Goal: Transaction & Acquisition: Book appointment/travel/reservation

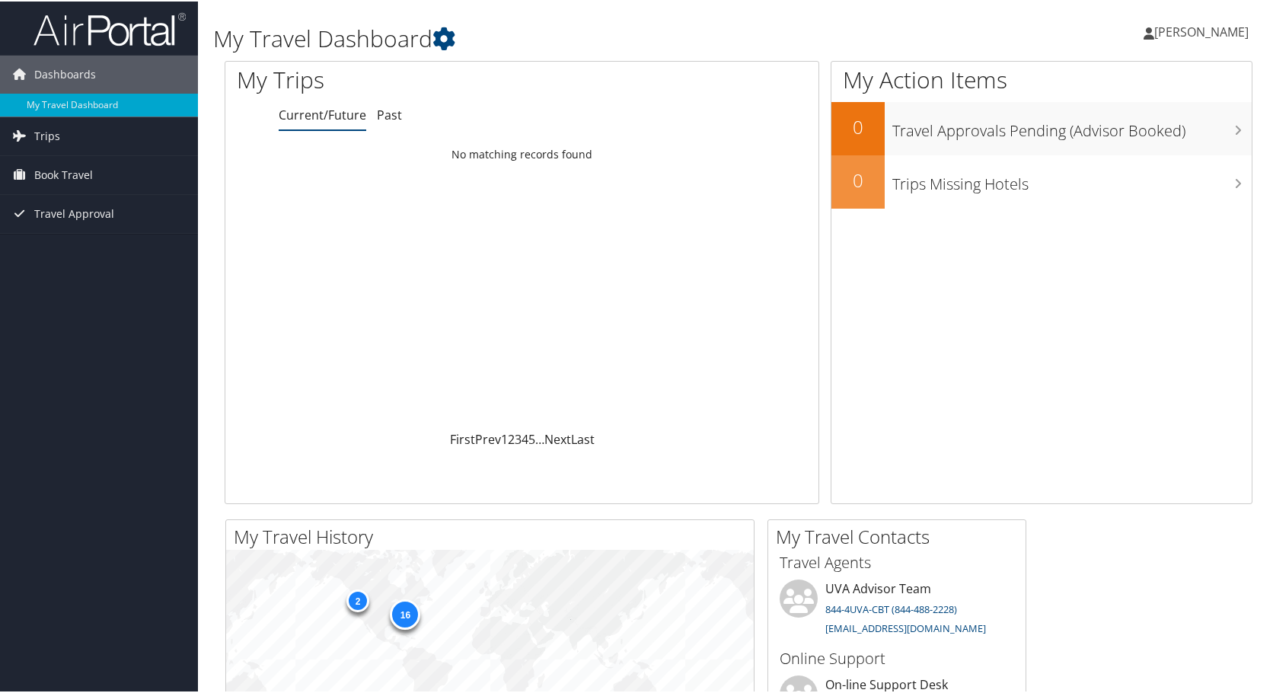
click at [1209, 33] on span "[PERSON_NAME]" at bounding box center [1202, 30] width 94 height 17
click at [1144, 137] on link "View Travel Profile" at bounding box center [1161, 136] width 170 height 26
click at [447, 36] on icon at bounding box center [444, 37] width 23 height 23
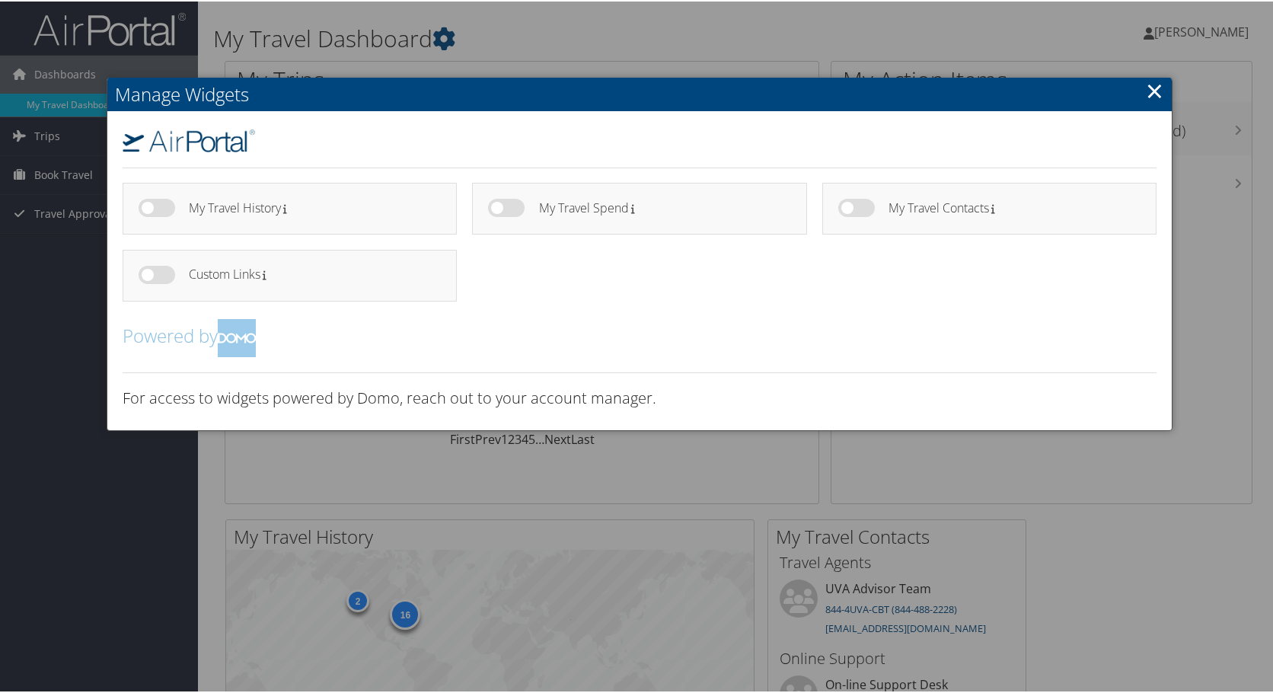
click at [1149, 89] on link "×" at bounding box center [1155, 89] width 18 height 30
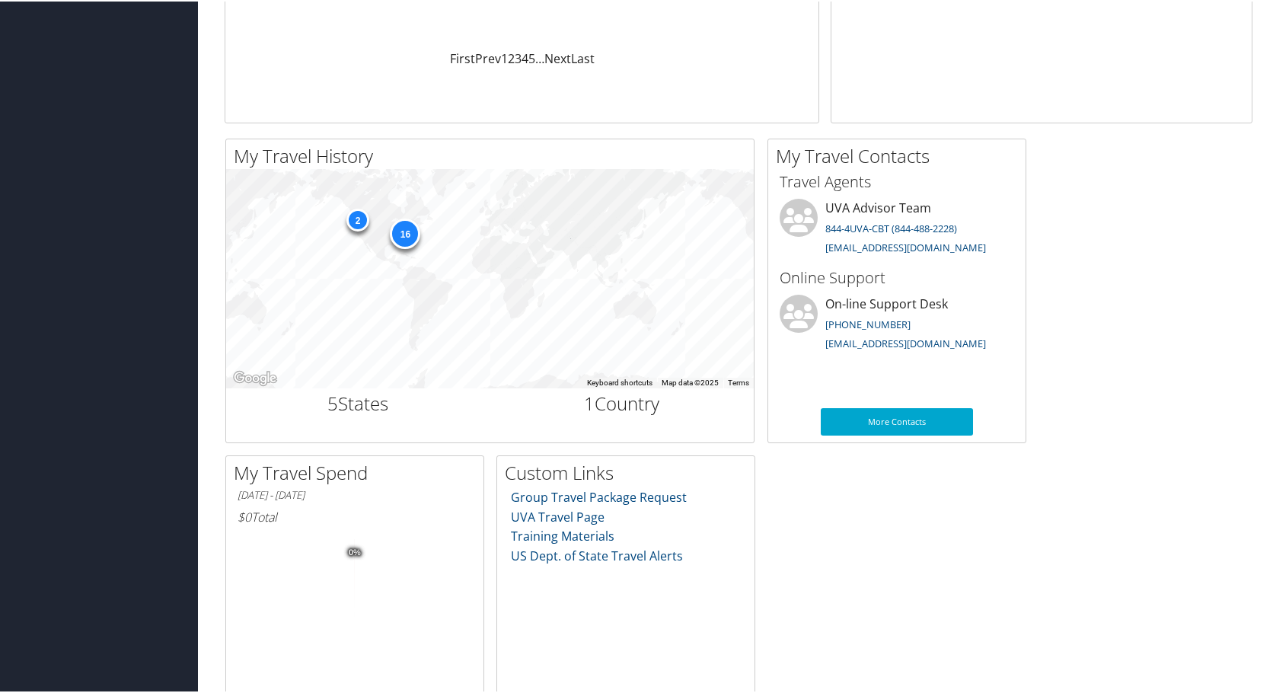
scroll to position [457, 0]
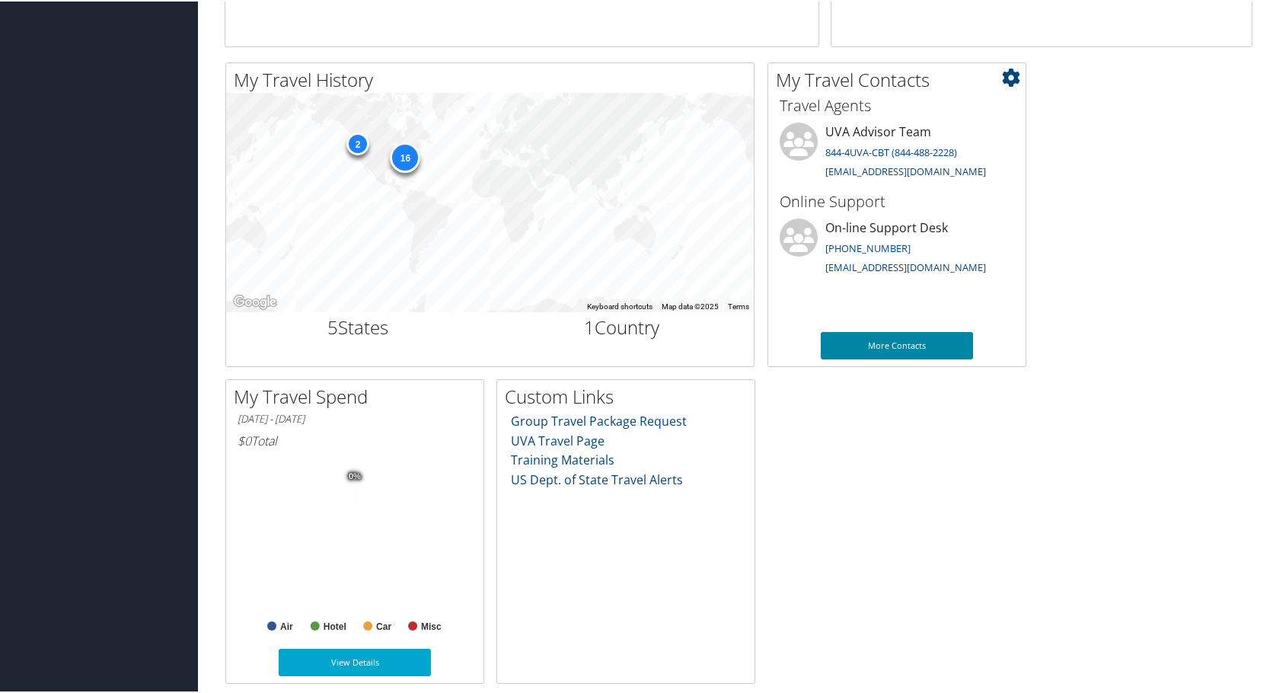
click at [901, 340] on link "More Contacts" at bounding box center [897, 344] width 152 height 27
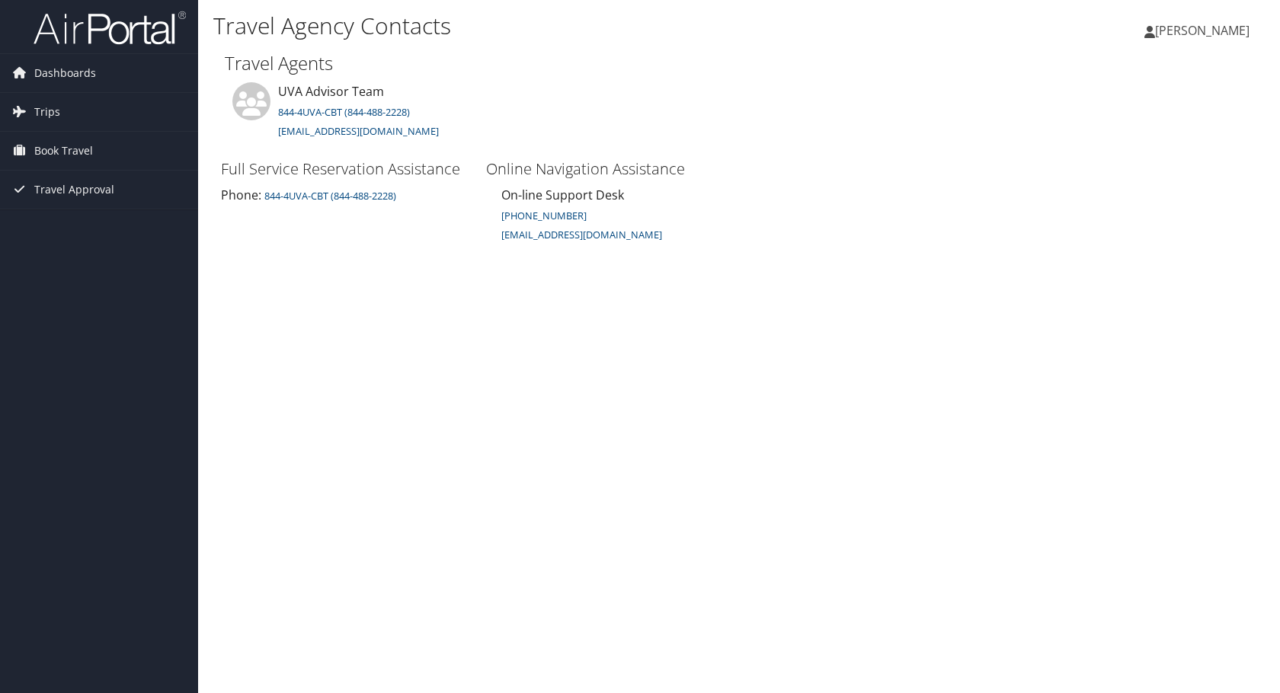
click at [1211, 32] on span "[PERSON_NAME]" at bounding box center [1202, 30] width 94 height 17
click at [1157, 132] on link "View Travel Profile" at bounding box center [1163, 136] width 170 height 26
click at [50, 69] on span "Dashboards" at bounding box center [65, 73] width 62 height 38
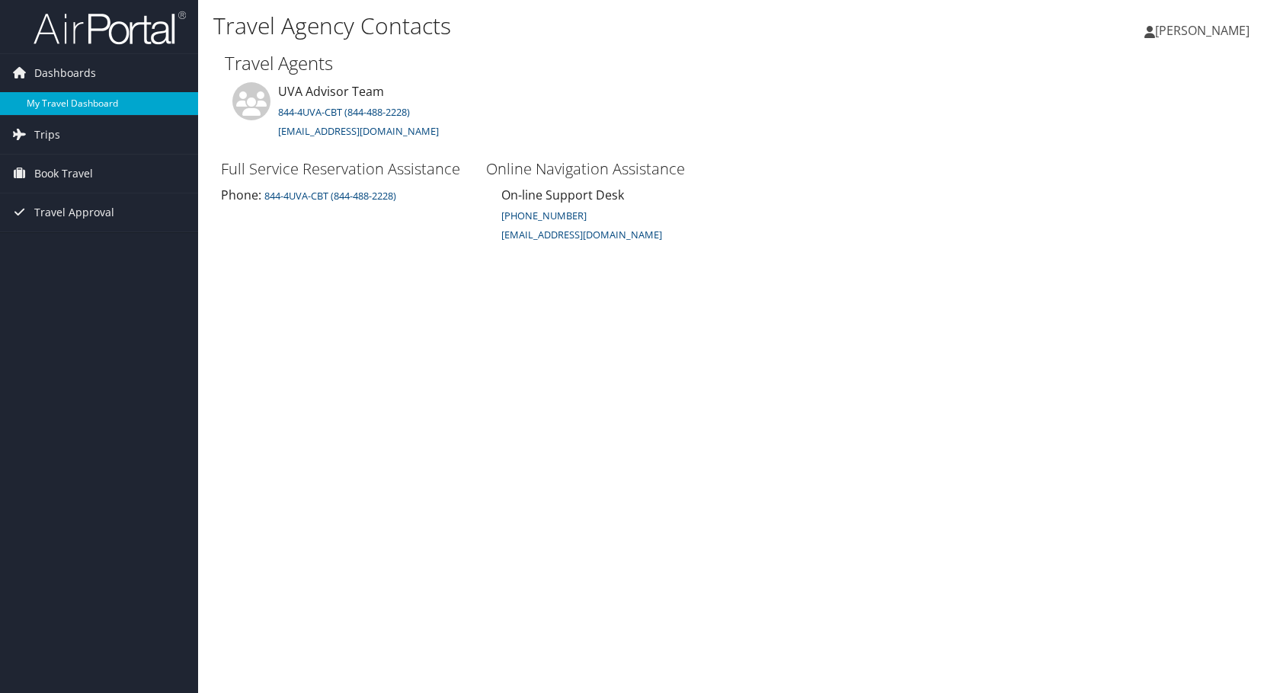
click at [51, 97] on link "My Travel Dashboard" at bounding box center [99, 103] width 198 height 23
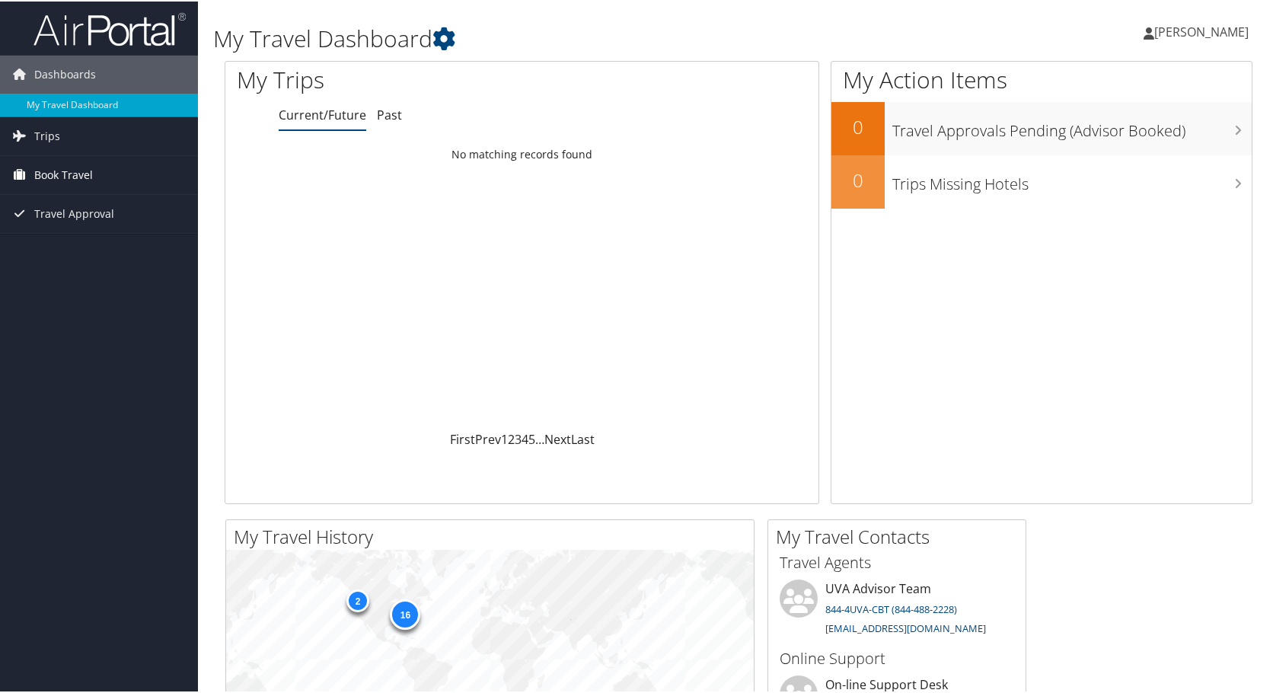
click at [65, 163] on span "Book Travel" at bounding box center [63, 174] width 59 height 38
click at [71, 249] on link "Book/Manage Online Trips" at bounding box center [99, 249] width 198 height 23
